Goal: Information Seeking & Learning: Check status

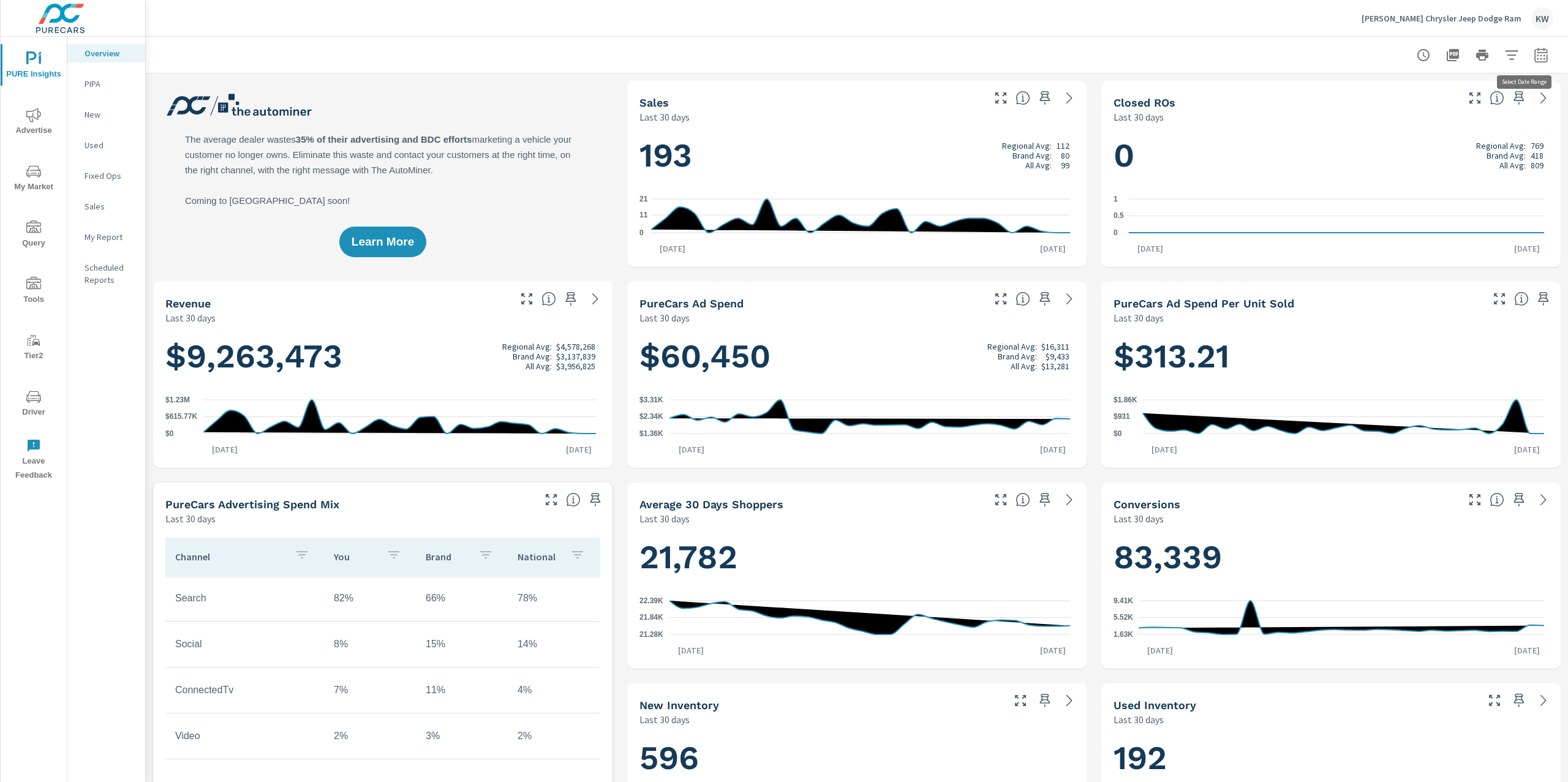
click at [1534, 53] on icon "button" at bounding box center [1541, 55] width 14 height 14
click at [1439, 114] on select "Custom Yesterday Last week Last 7 days Last 14 days Last 30 days Last 45 days L…" at bounding box center [1429, 105] width 122 height 24
click at [1369, 93] on select "Custom Yesterday Last week Last 7 days Last 14 days Last 30 days Last 45 days L…" at bounding box center [1429, 105] width 122 height 24
select select "Month to date"
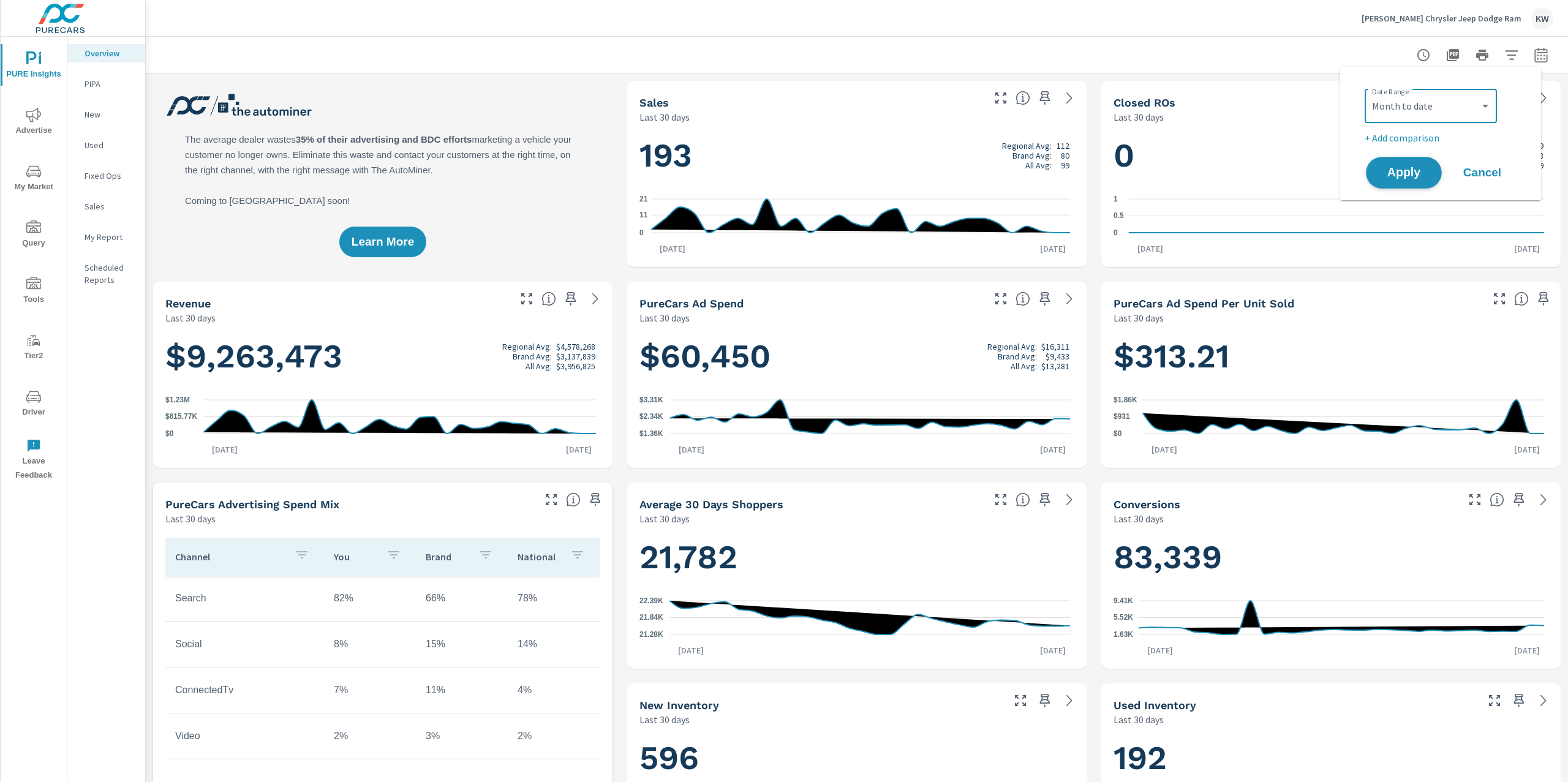
click at [1398, 183] on button "Apply" at bounding box center [1403, 172] width 76 height 32
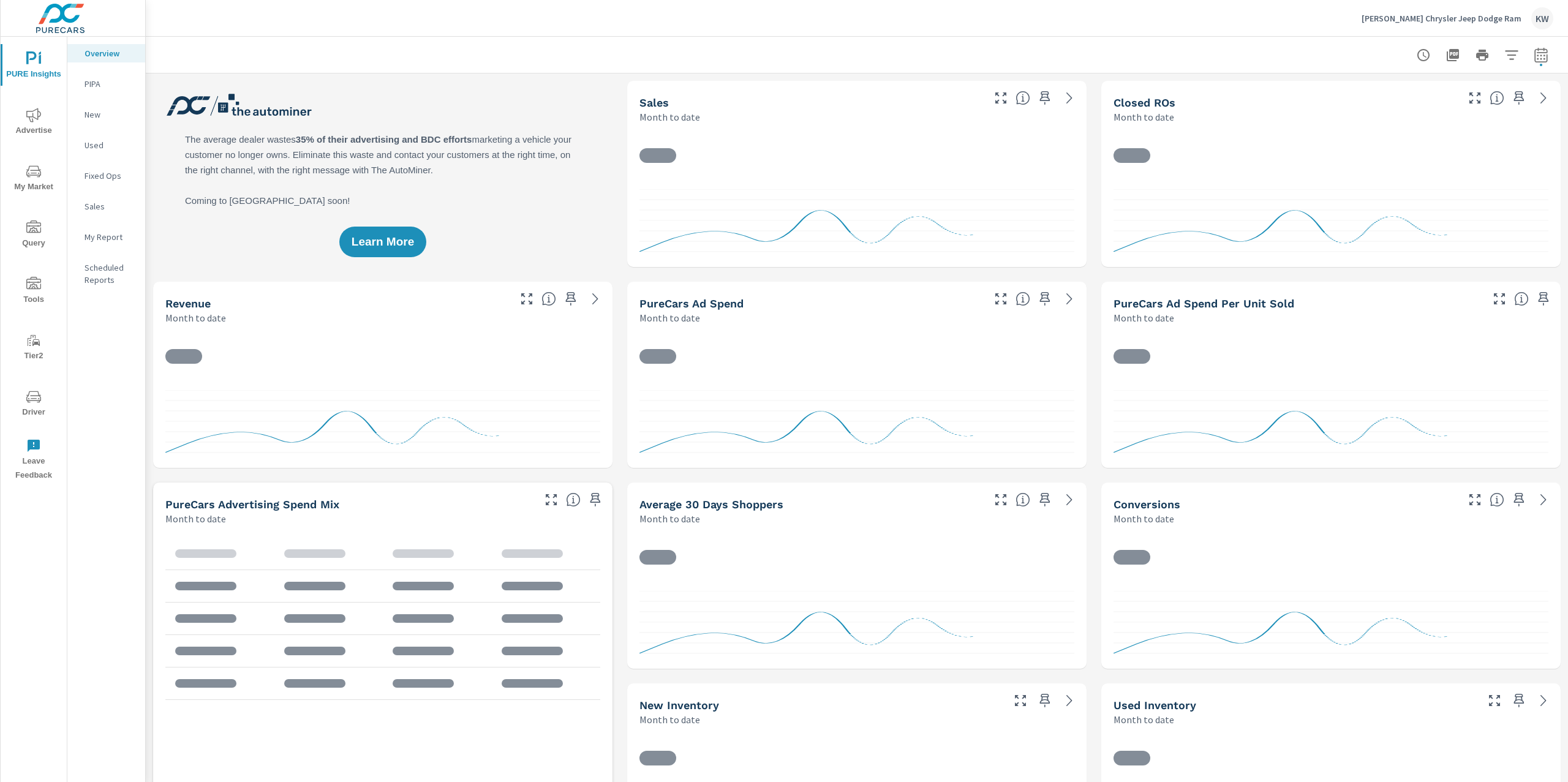
scroll to position [1, 0]
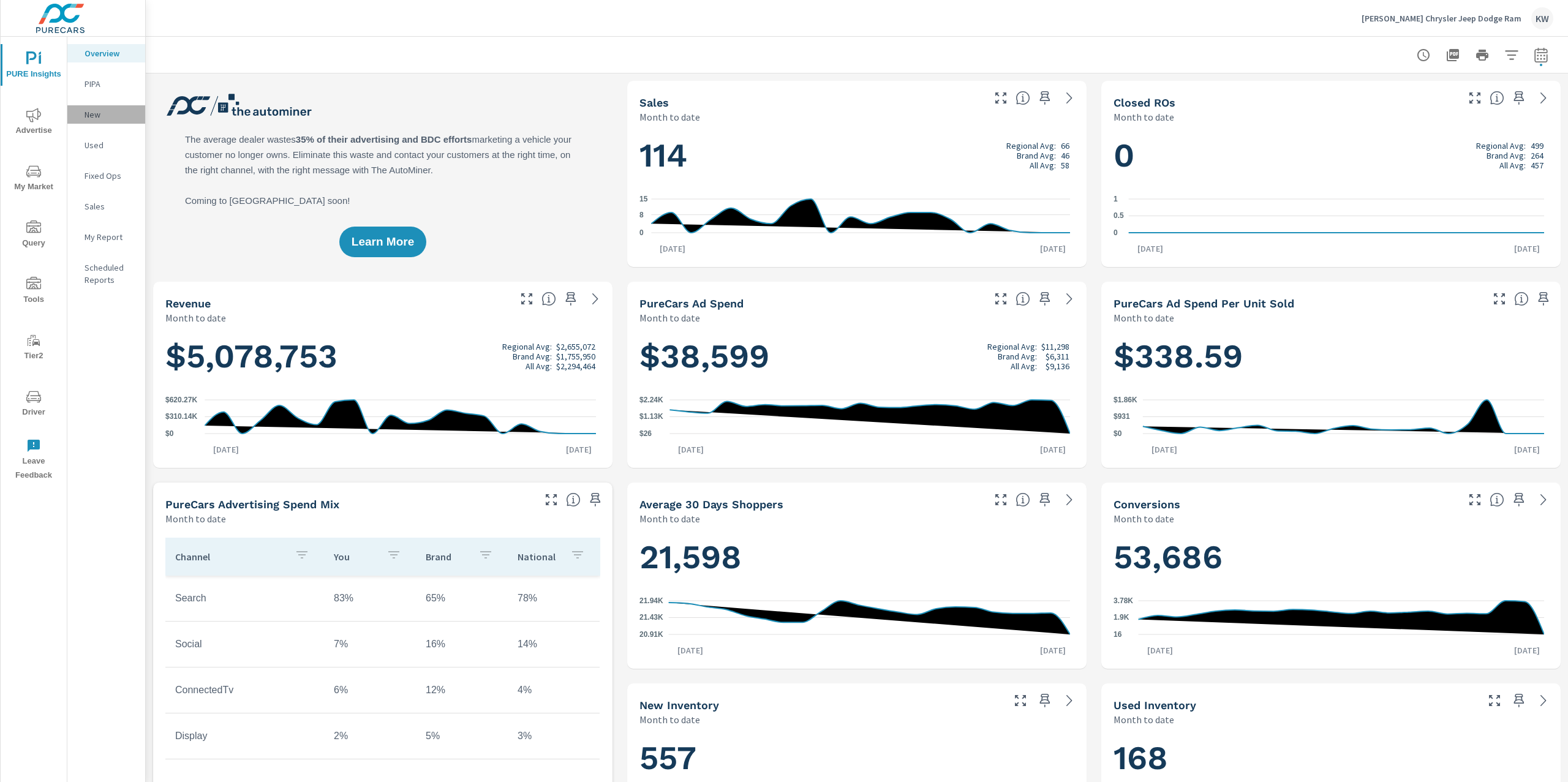
click at [90, 119] on p "New" at bounding box center [110, 115] width 51 height 13
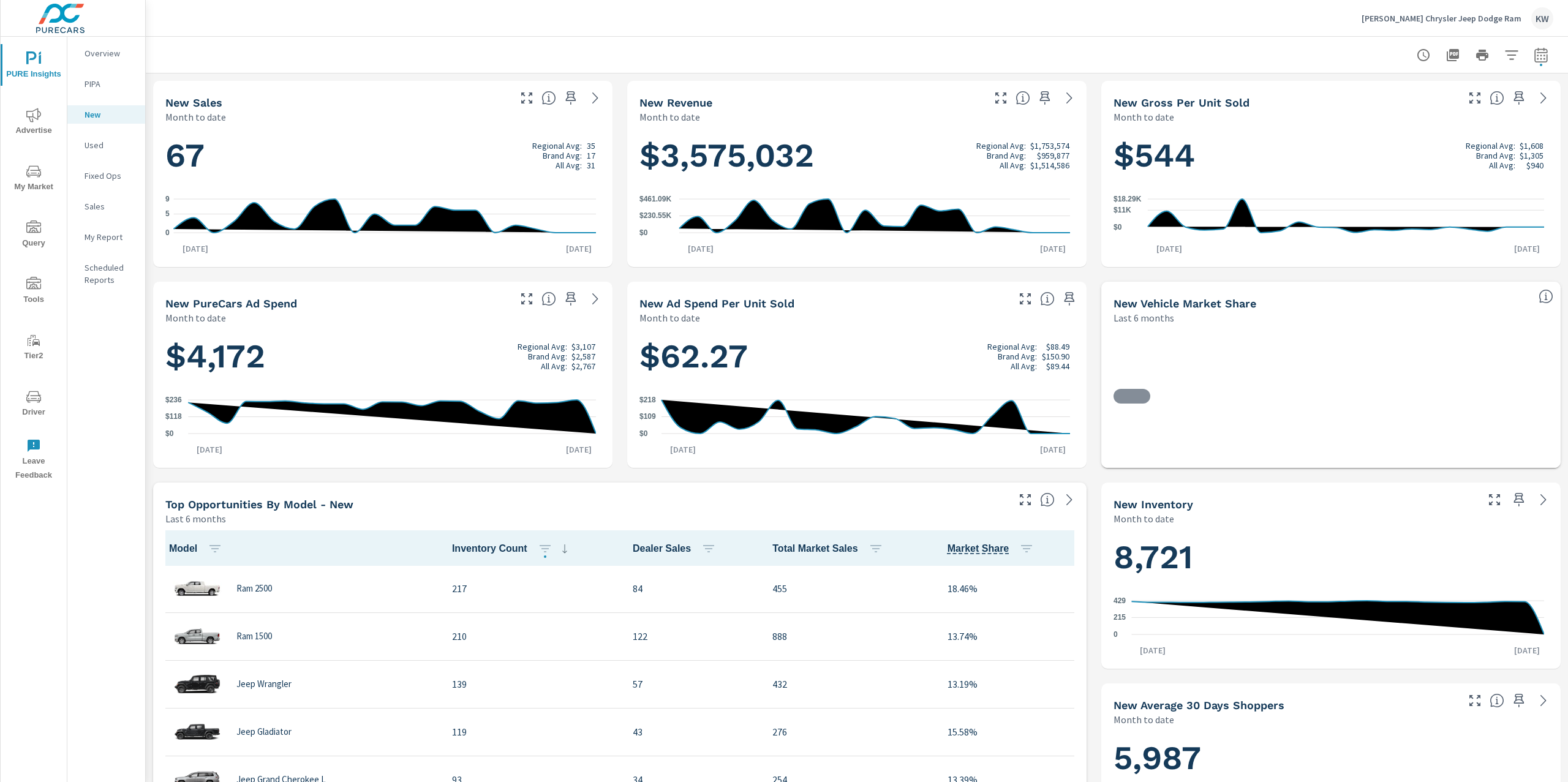
scroll to position [1, 0]
click at [96, 143] on p "Used" at bounding box center [110, 146] width 51 height 13
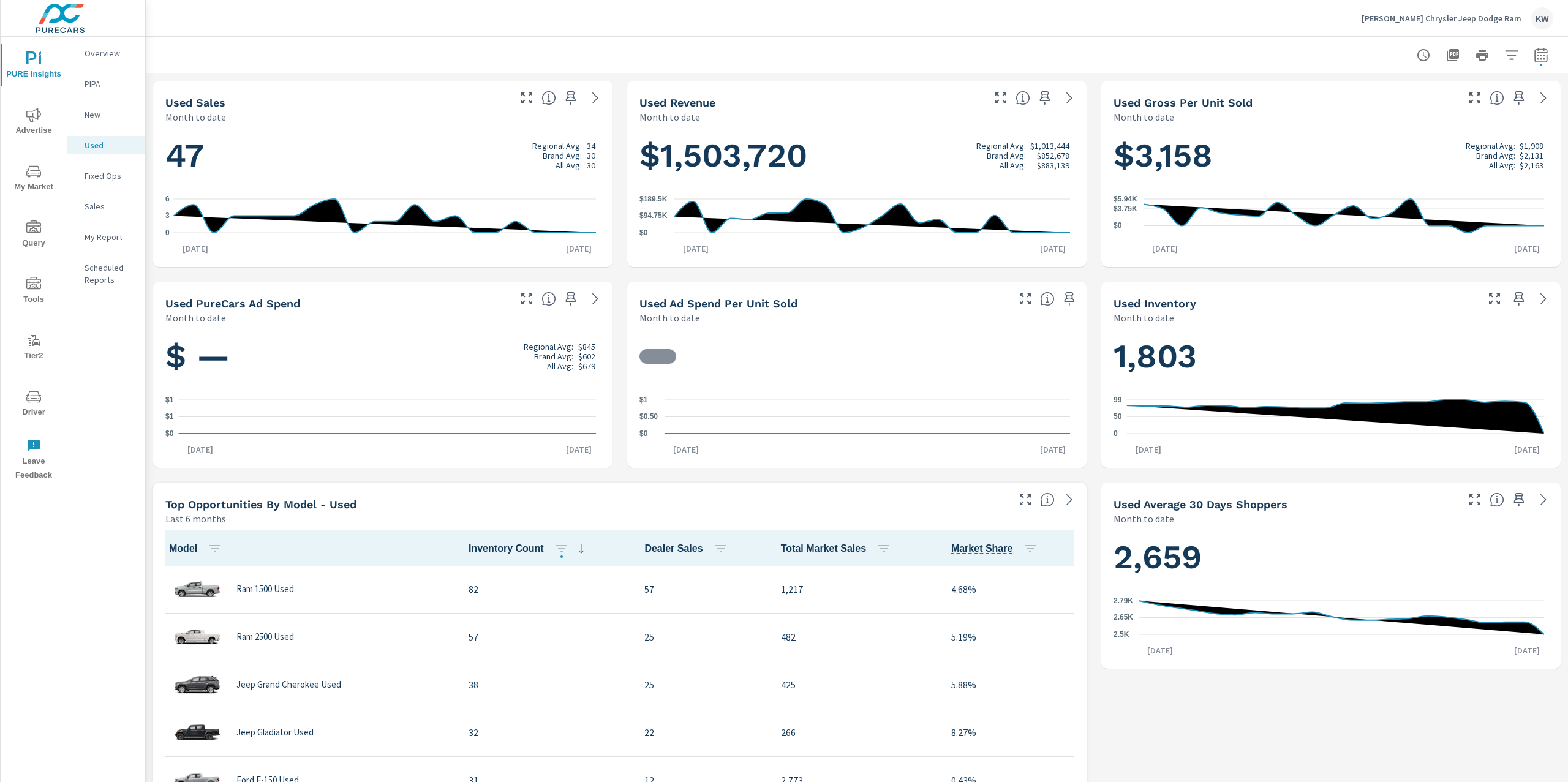
scroll to position [1, 0]
click at [44, 52] on span "PURE Insights" at bounding box center [33, 66] width 59 height 30
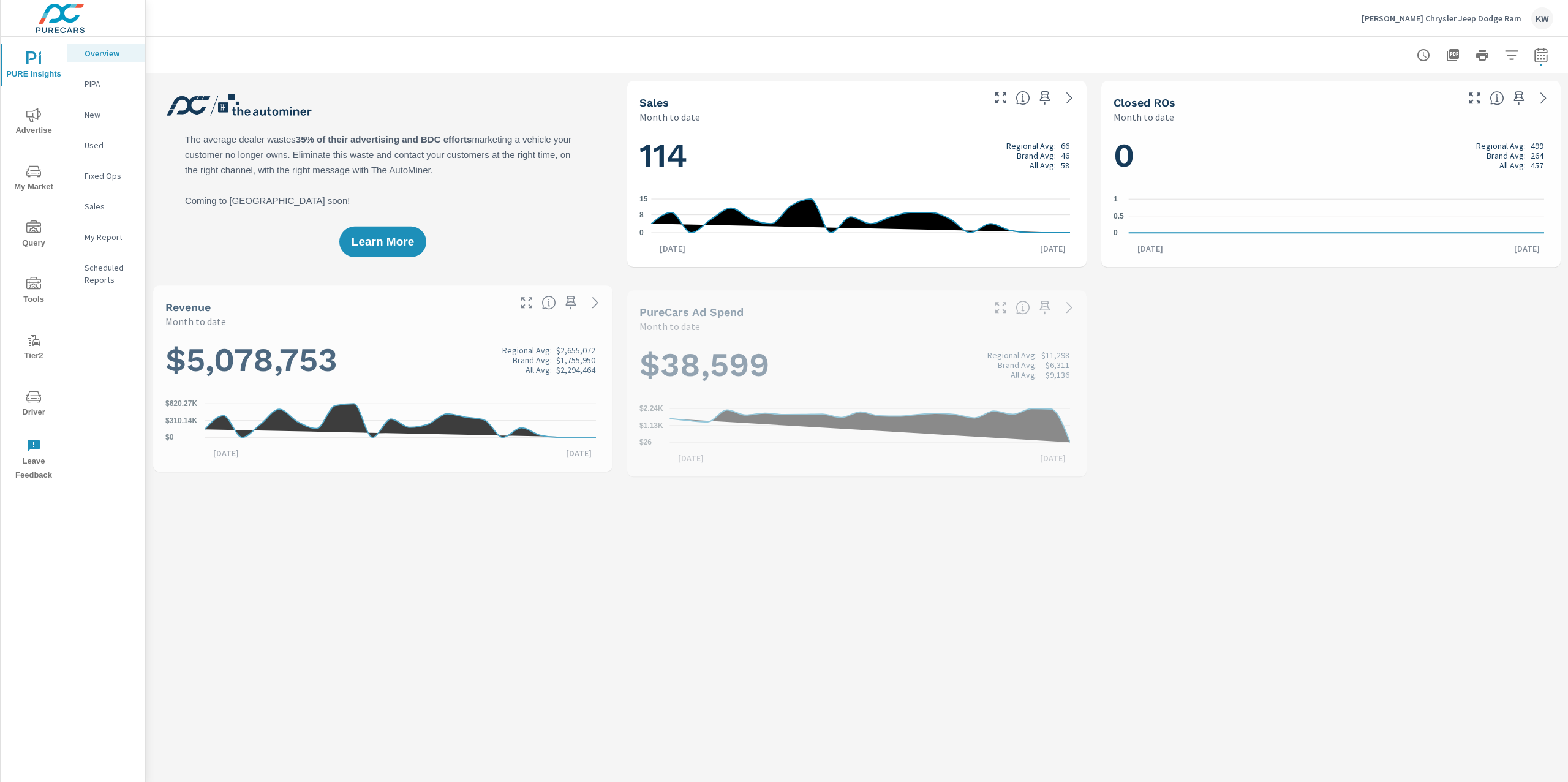
scroll to position [1, 0]
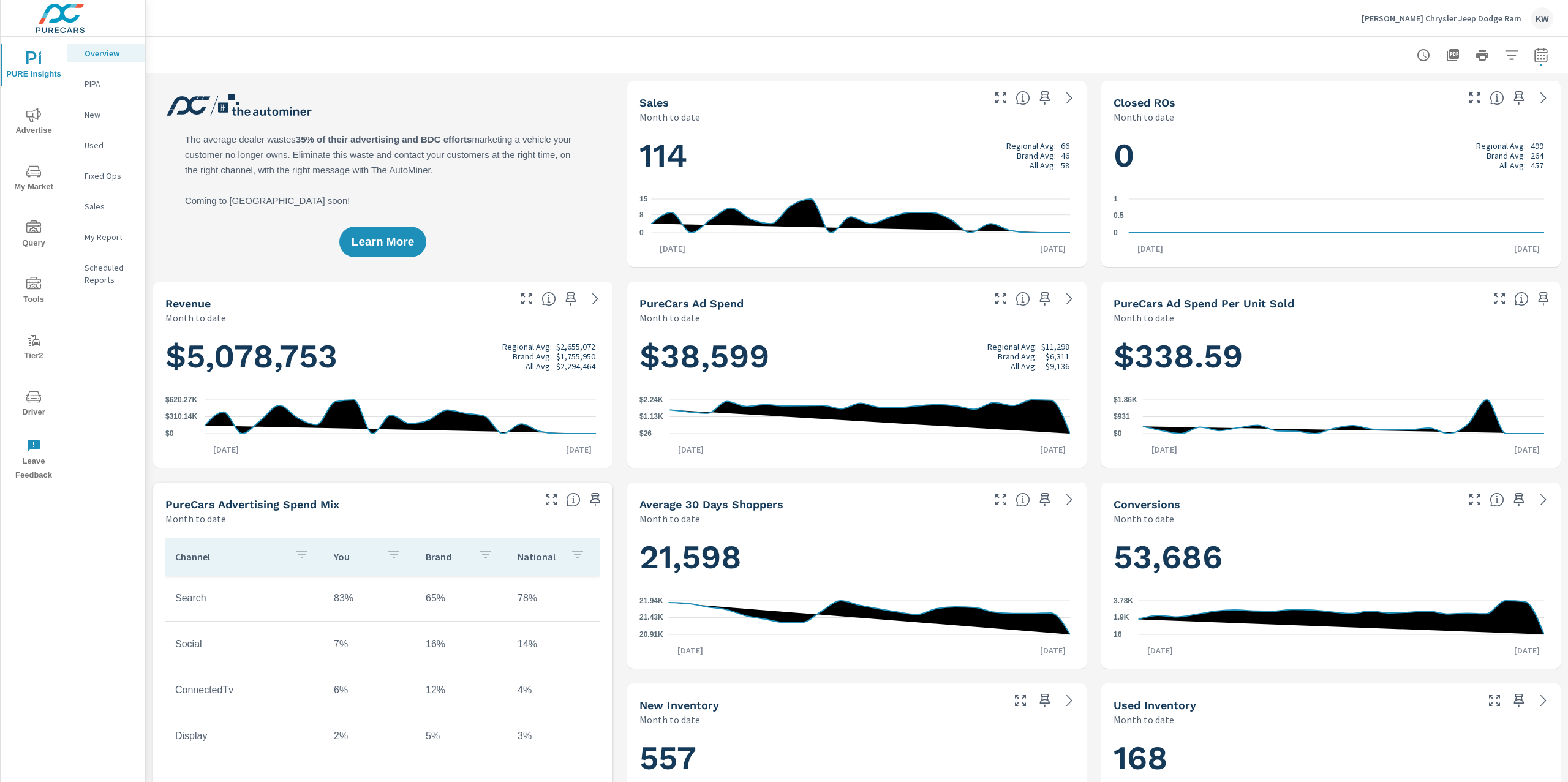
click at [56, 123] on span "Advertise" at bounding box center [33, 122] width 59 height 30
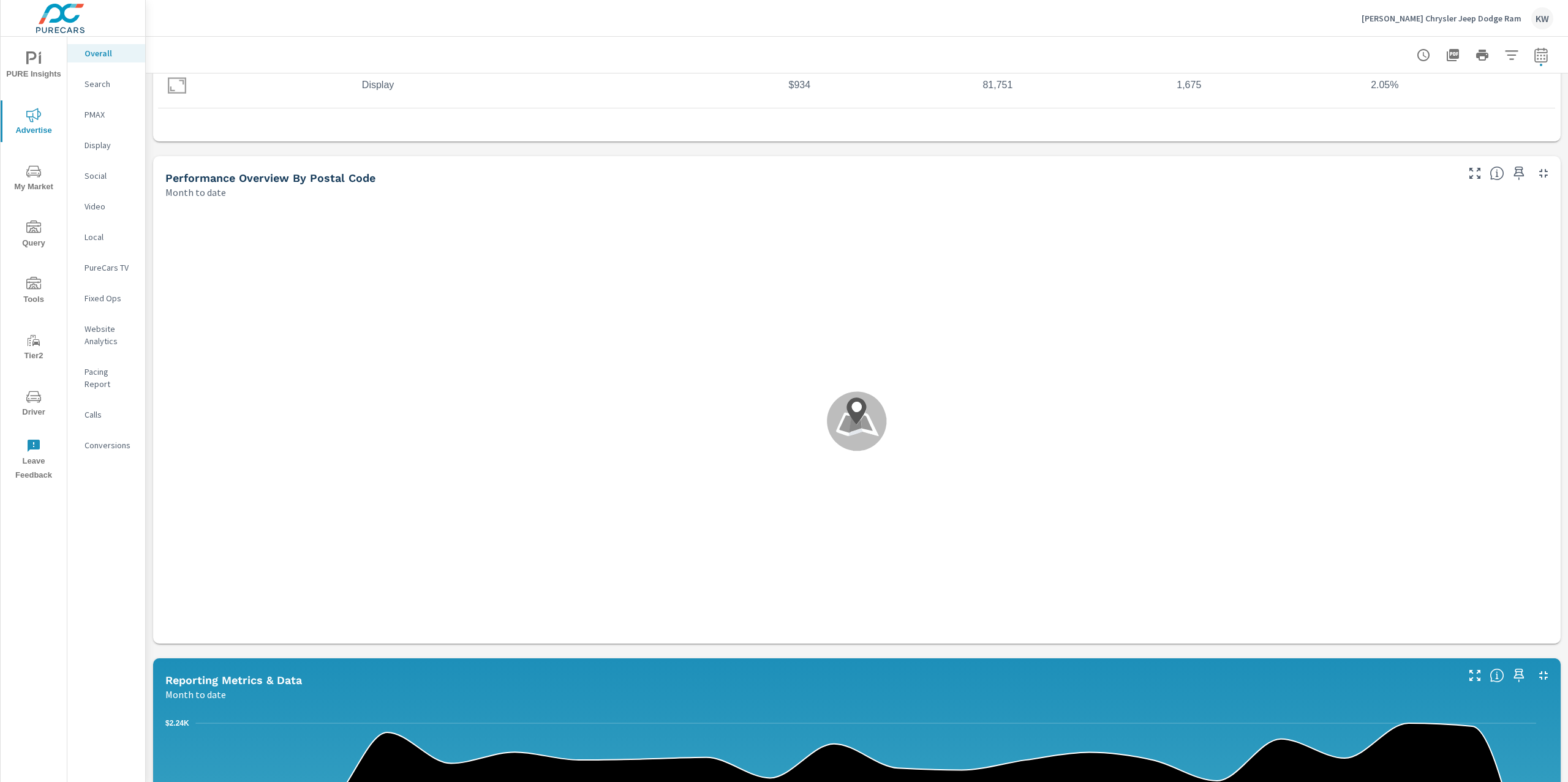
scroll to position [324, 0]
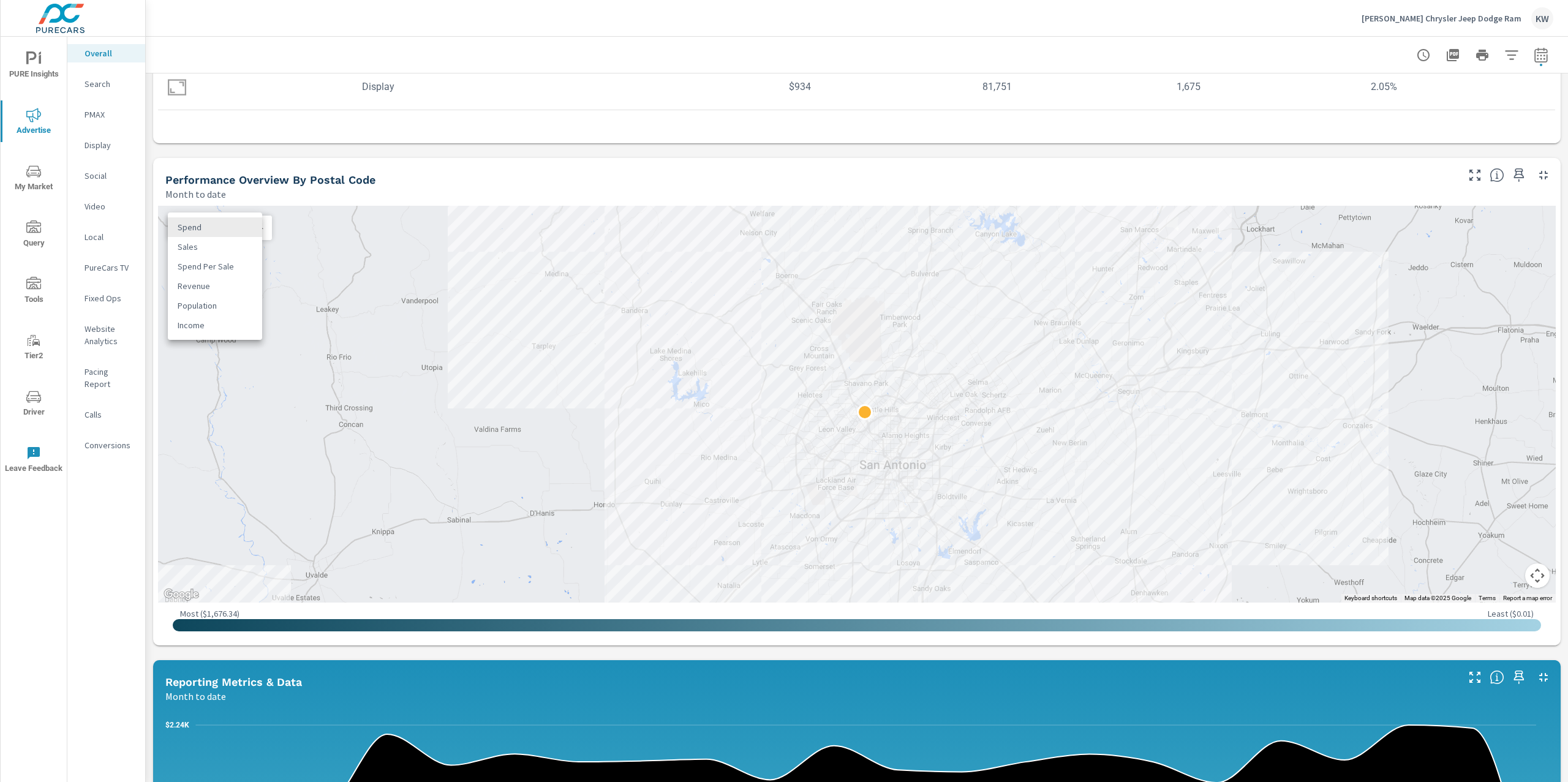
click at [245, 232] on body "PURE Insights Advertise My Market Query Tools Tier2 Driver Leave Feedback Overa…" at bounding box center [784, 391] width 1568 height 782
click at [239, 249] on li "Sales" at bounding box center [215, 247] width 94 height 20
click at [243, 237] on div "Sales 1 ​" at bounding box center [219, 227] width 104 height 24
click at [258, 228] on body "PURE Insights Advertise My Market Query Tools Tier2 Driver Leave Feedback Overa…" at bounding box center [784, 391] width 1568 height 782
drag, startPoint x: 1267, startPoint y: 463, endPoint x: 1252, endPoint y: 360, distance: 104.1
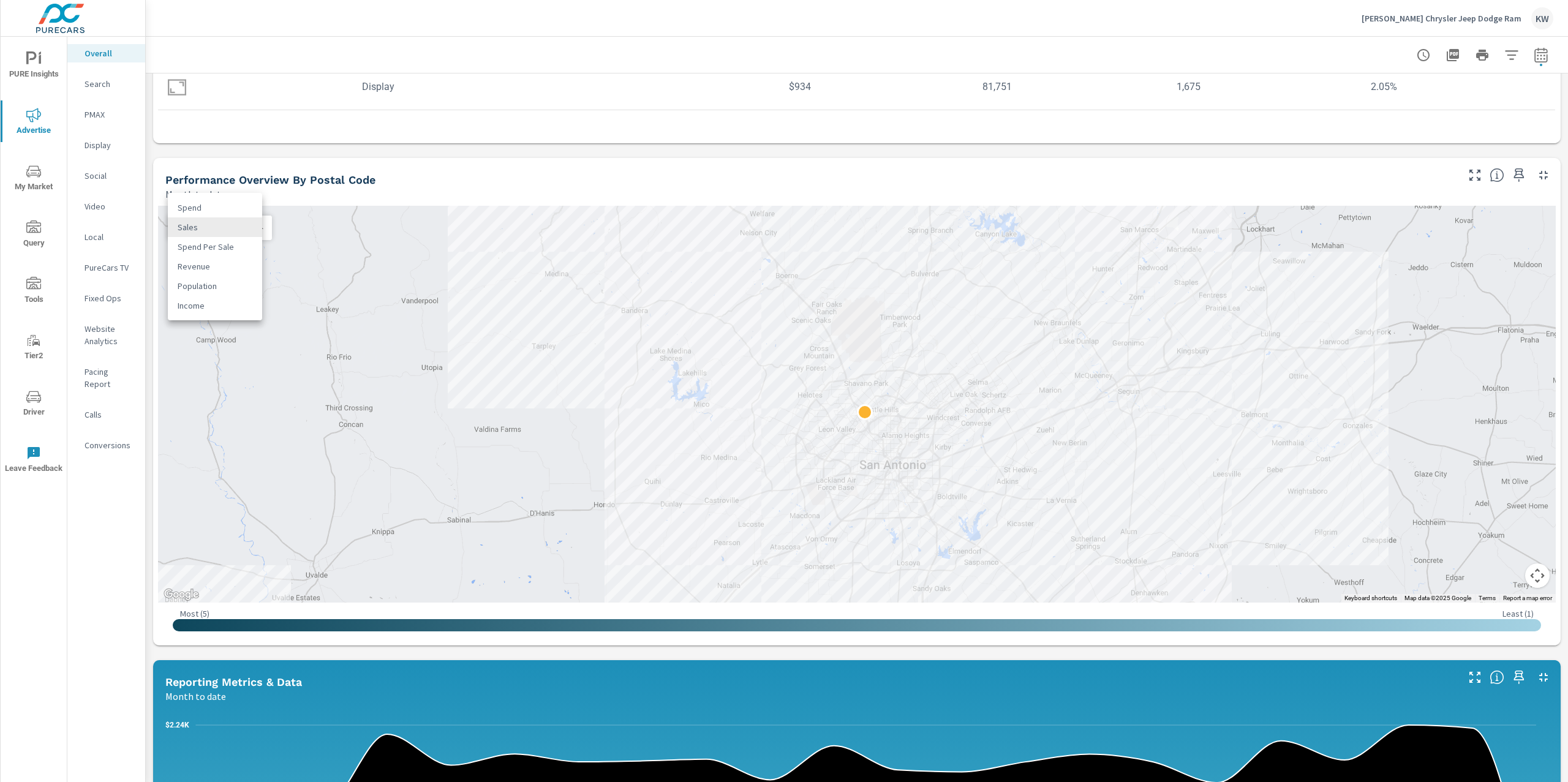
click at [1252, 360] on div at bounding box center [784, 391] width 1568 height 782
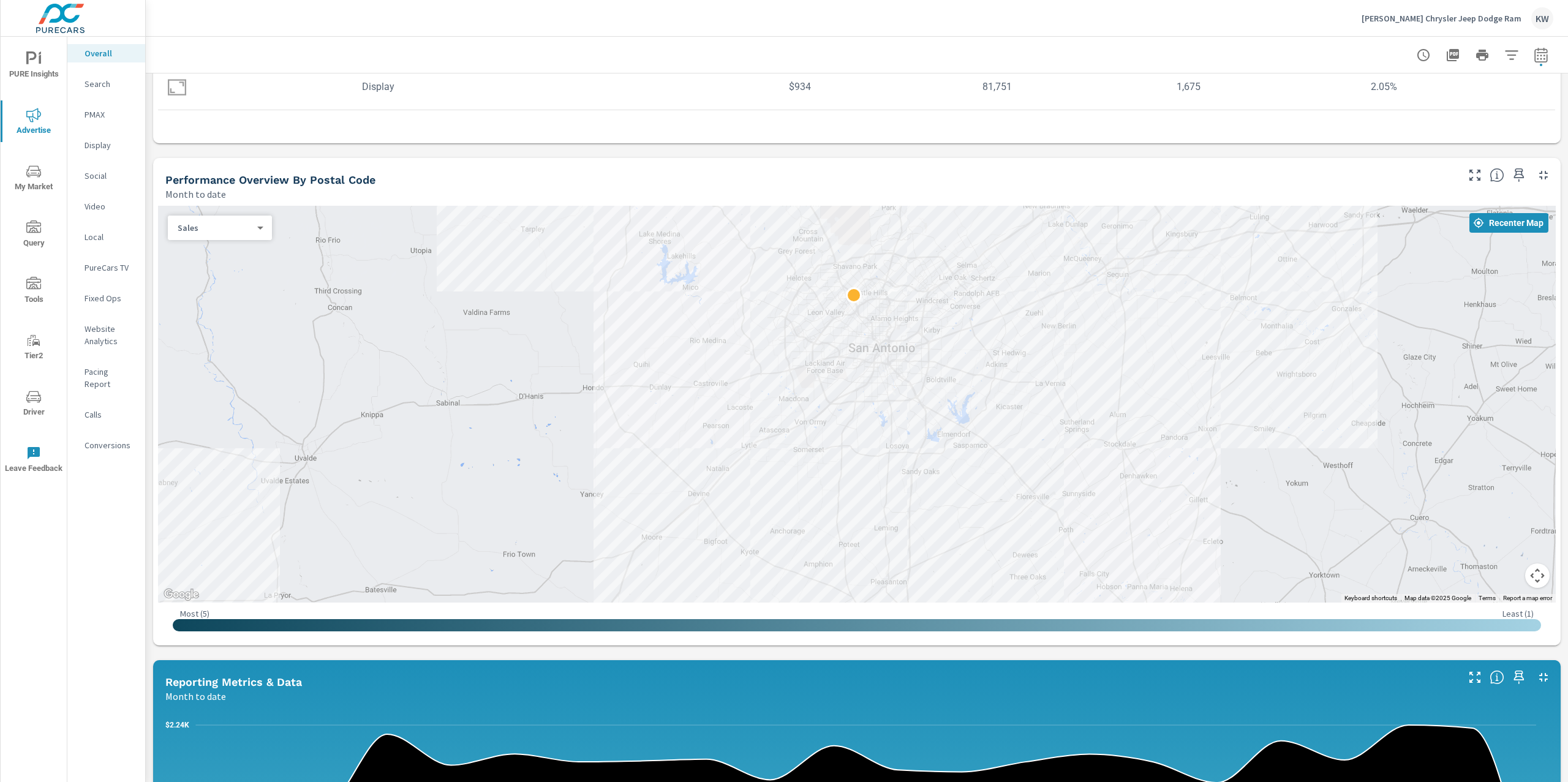
drag, startPoint x: 1258, startPoint y: 455, endPoint x: 1247, endPoint y: 339, distance: 116.5
click at [1248, 338] on div at bounding box center [1433, 617] width 1176 height 661
